Goal: Complete application form

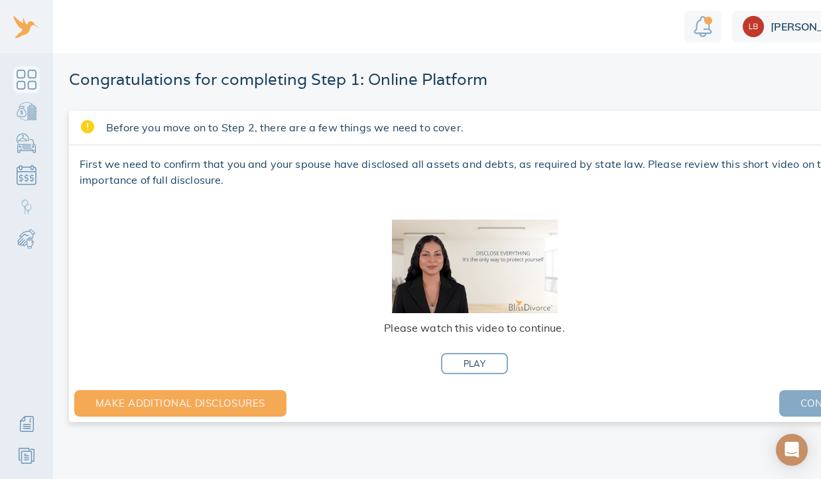
click at [801, 403] on span "Continue" at bounding box center [827, 403] width 53 height 17
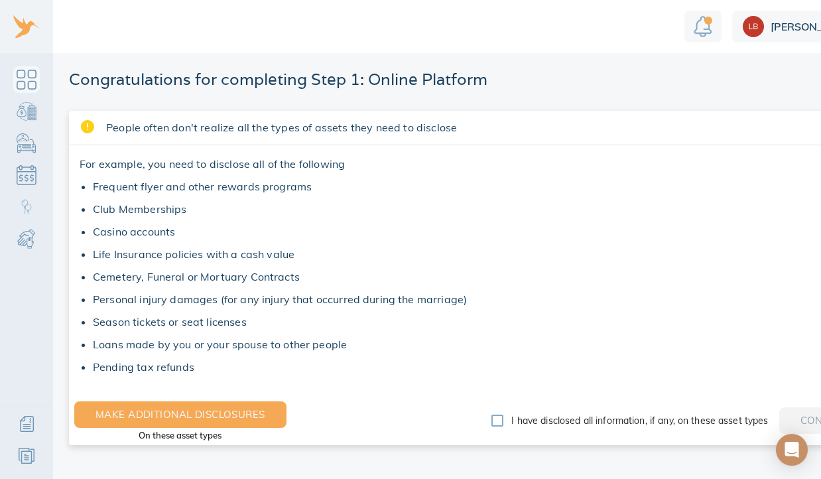
click at [495, 421] on input "I have disclosed all information, if any, on these asset types" at bounding box center [498, 421] width 28 height 28
checkbox input "true"
click at [788, 418] on button "Continue" at bounding box center [828, 420] width 96 height 27
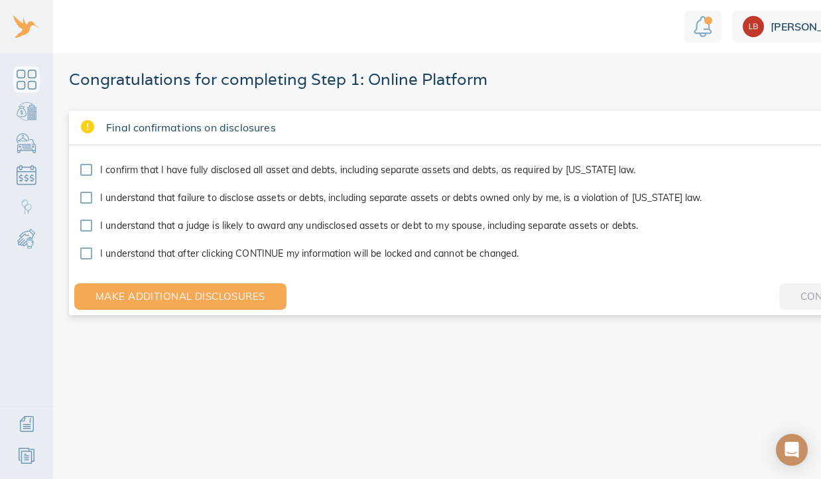
click at [86, 173] on input "I confirm that I have fully disclosed all asset and debts, including separate a…" at bounding box center [86, 170] width 28 height 28
checkbox input "true"
click at [86, 201] on input "I understand that failure to disclose assets or debts, including separate asset…" at bounding box center [86, 198] width 28 height 28
checkbox input "true"
click at [86, 224] on input "I understand that a judge is likely to award any undisclosed assets or debt to …" at bounding box center [86, 226] width 28 height 28
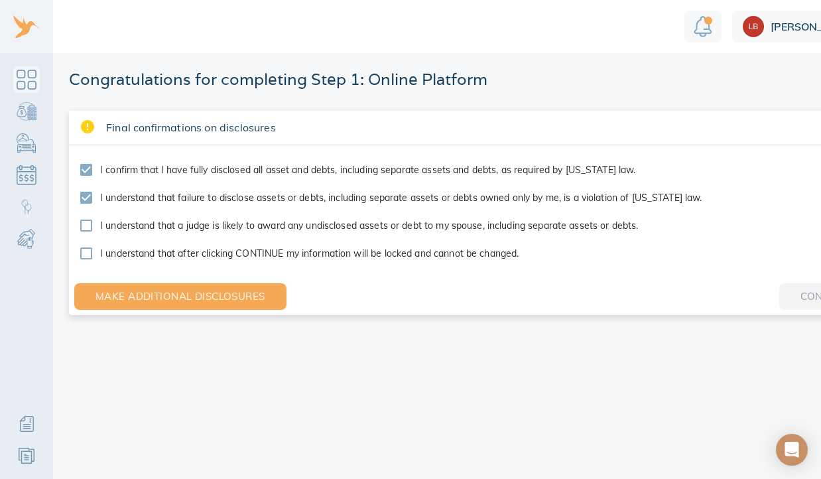
checkbox input "true"
click at [86, 256] on input "I understand that after clicking CONTINUE my information will be locked and can…" at bounding box center [86, 254] width 28 height 28
checkbox input "true"
click at [801, 297] on span "Continue" at bounding box center [827, 296] width 53 height 17
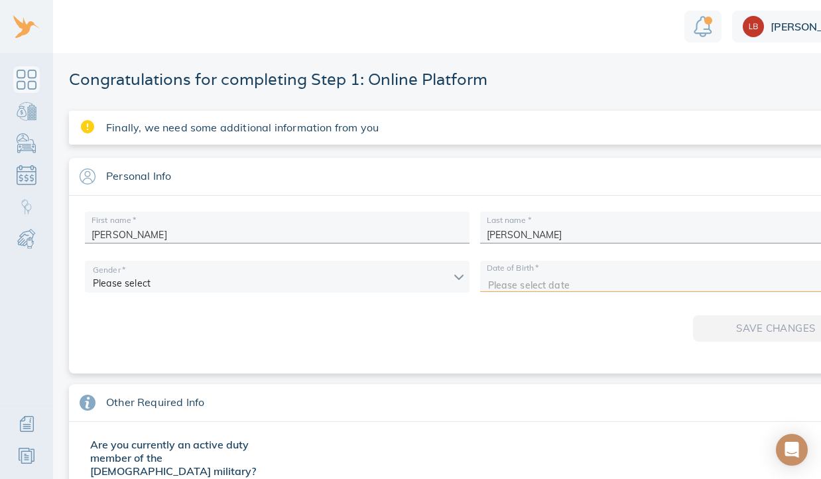
click at [726, 273] on input "text" at bounding box center [658, 281] width 340 height 20
type input "[DATE]"
click at [691, 318] on div "Save changes" at bounding box center [475, 331] width 790 height 53
click at [705, 330] on div "Save changes" at bounding box center [475, 331] width 790 height 53
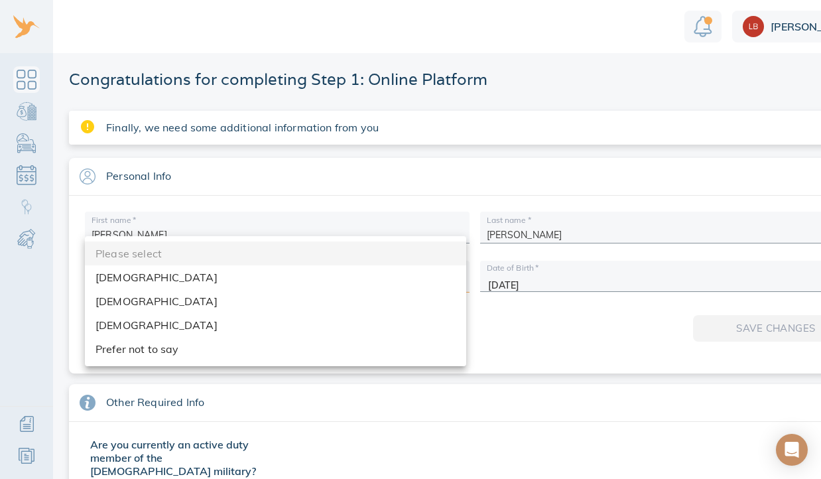
click at [320, 274] on body "[PERSON_NAME] Congratulations for completing Step 1: Online Platform Finally, w…" at bounding box center [453, 239] width 906 height 479
click at [322, 330] on li "[DEMOGRAPHIC_DATA]" at bounding box center [276, 325] width 382 height 24
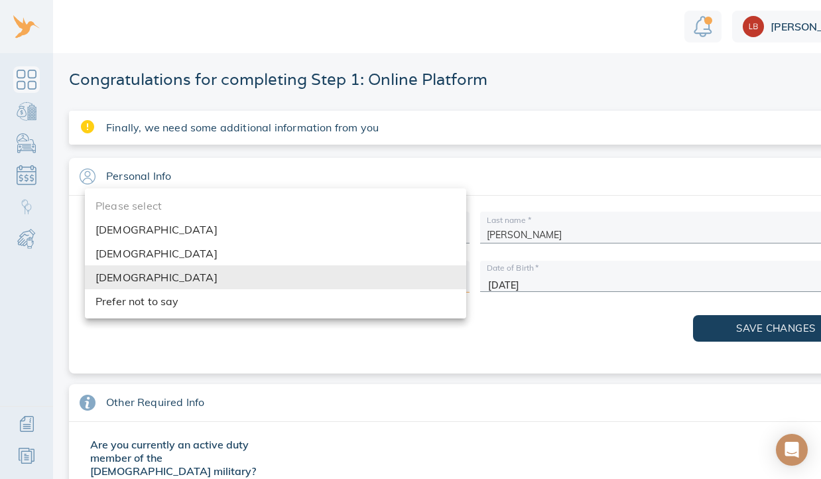
click at [305, 279] on body "[PERSON_NAME] Congratulations for completing Step 1: Online Platform Finally, w…" at bounding box center [453, 239] width 906 height 479
click at [307, 254] on li "[DEMOGRAPHIC_DATA]" at bounding box center [276, 254] width 382 height 24
type input "[DEMOGRAPHIC_DATA]"
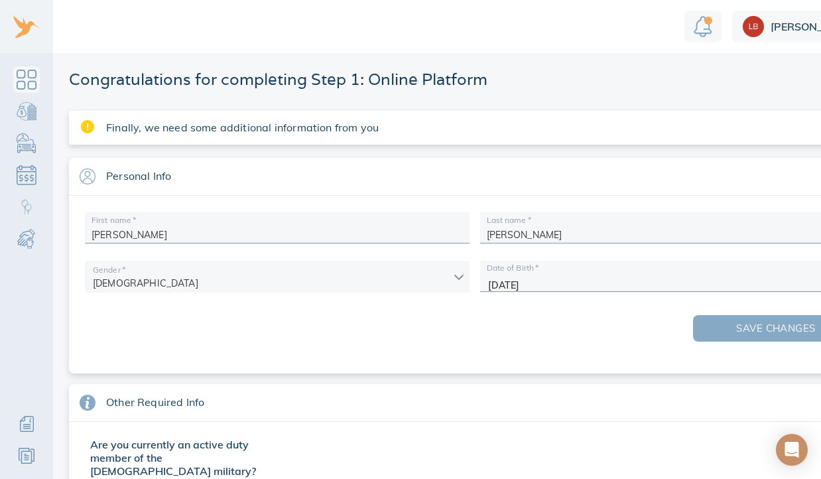
click at [760, 325] on span "Save changes" at bounding box center [776, 328] width 123 height 17
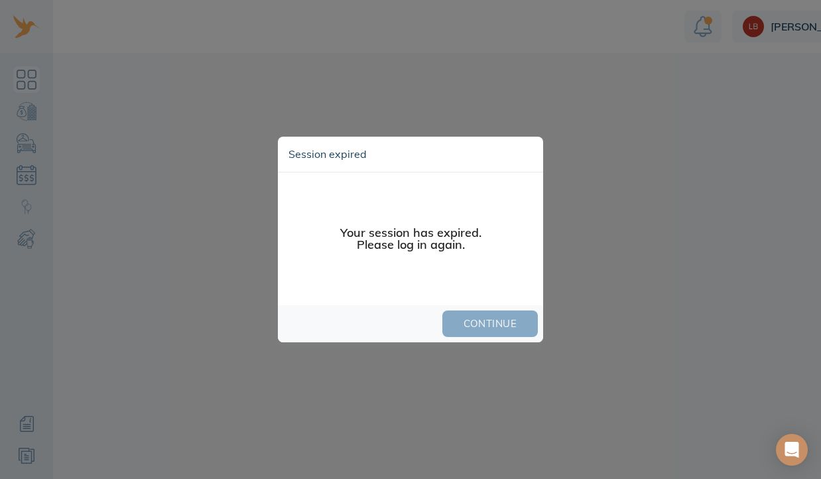
click at [466, 322] on span "Continue" at bounding box center [490, 323] width 53 height 17
